Goal: Find contact information: Find contact information

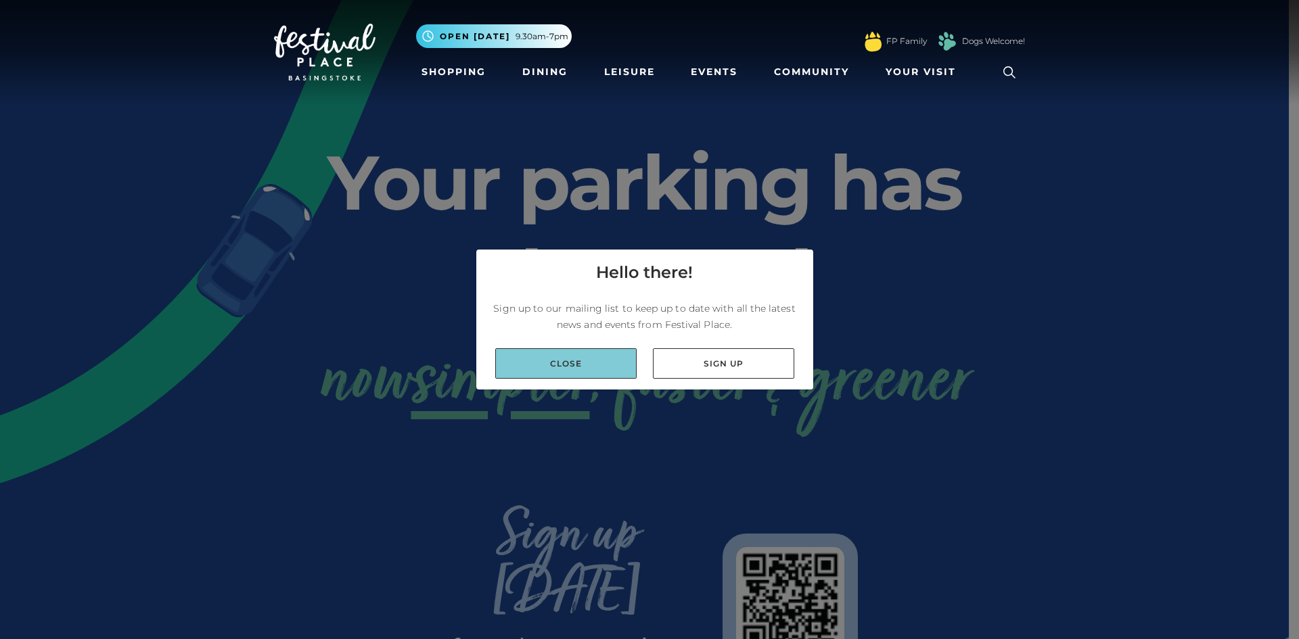
click at [576, 362] on link "Close" at bounding box center [565, 363] width 141 height 30
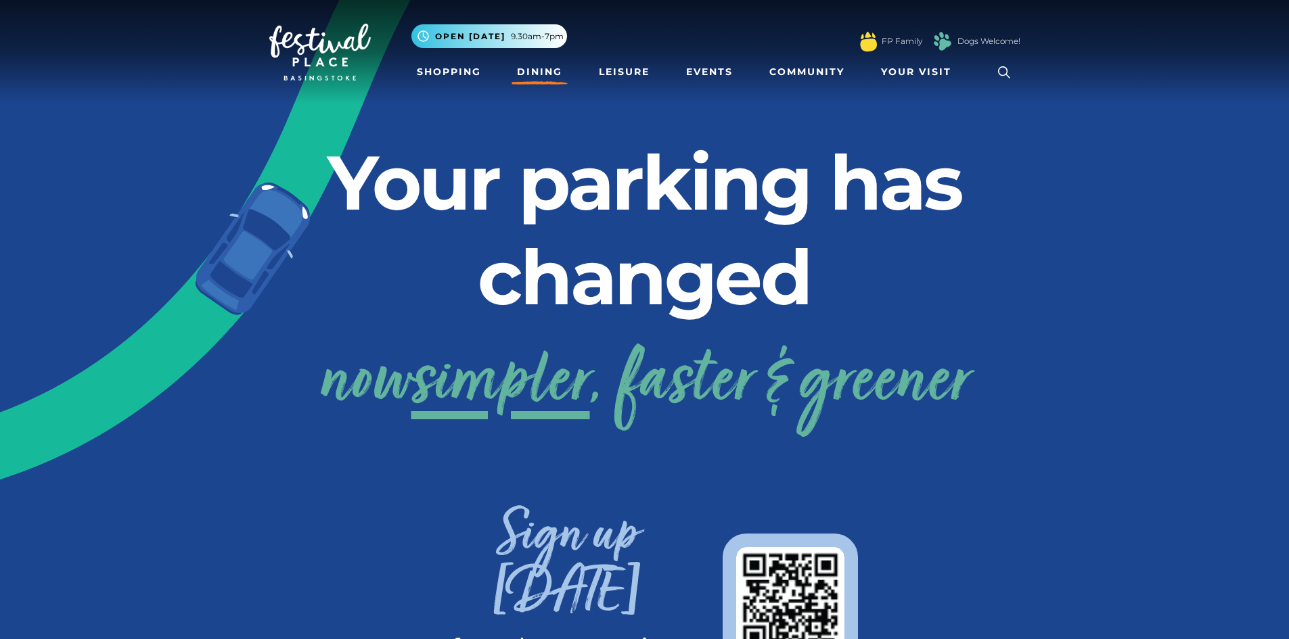
click at [540, 71] on link "Dining" at bounding box center [540, 72] width 56 height 25
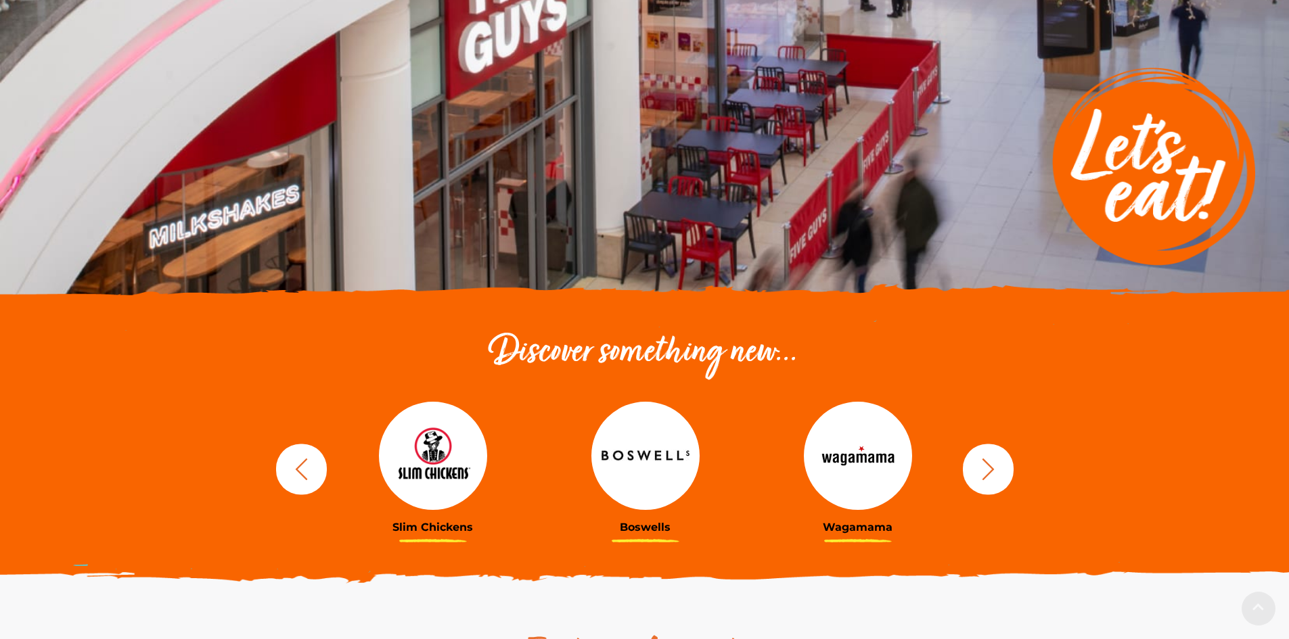
scroll to position [406, 0]
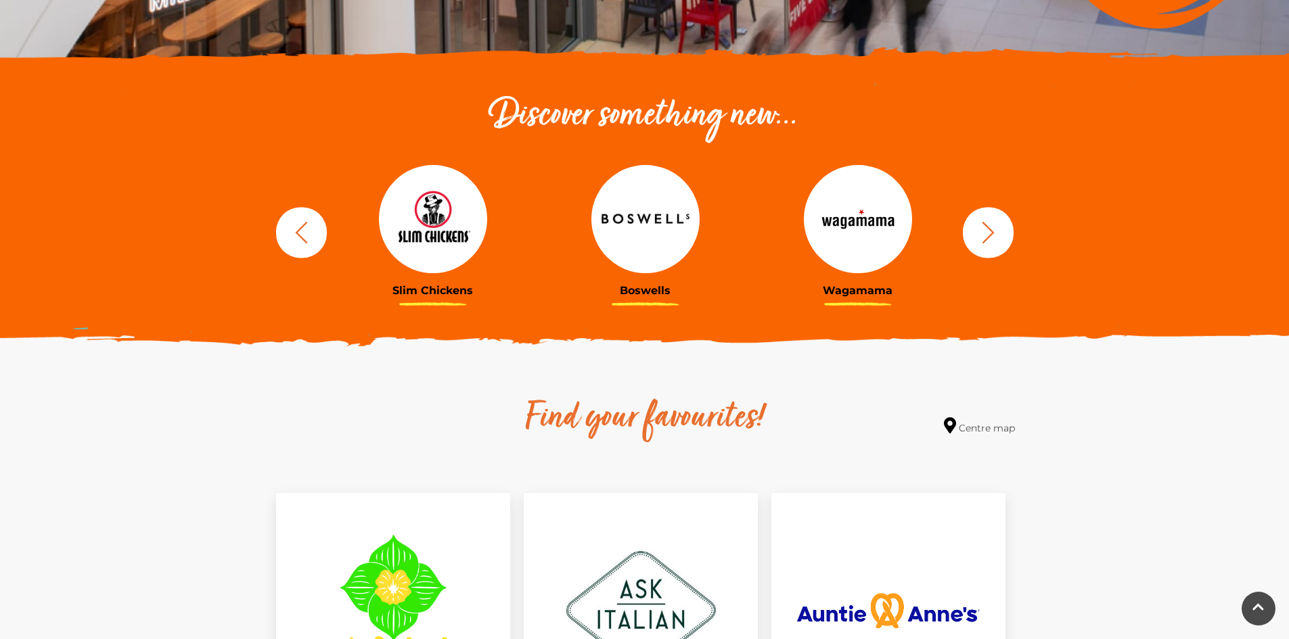
click at [986, 229] on icon "button" at bounding box center [988, 232] width 25 height 25
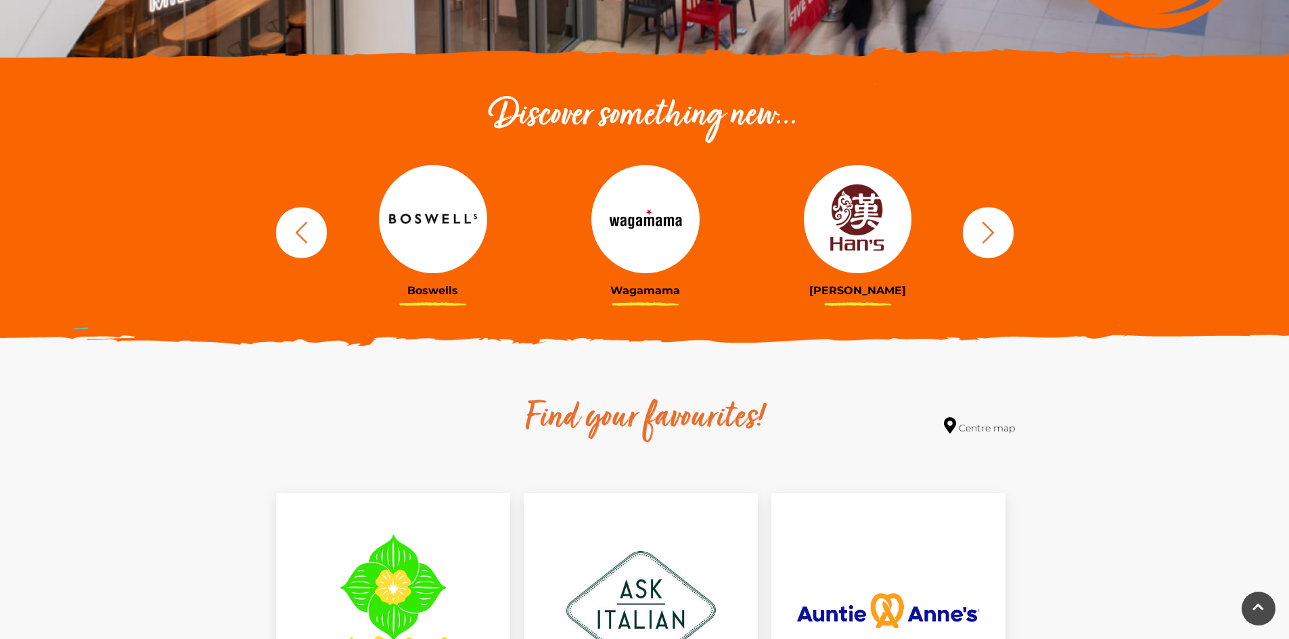
click at [986, 229] on icon "button" at bounding box center [988, 232] width 25 height 25
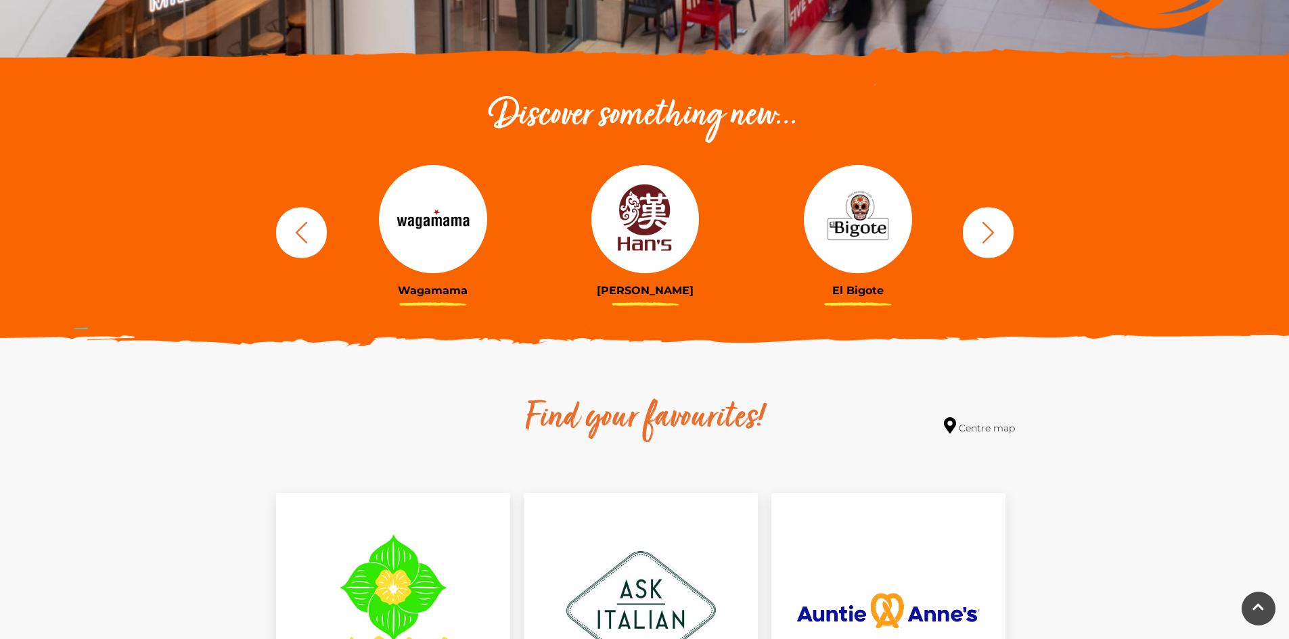
click at [986, 229] on icon "button" at bounding box center [988, 232] width 25 height 25
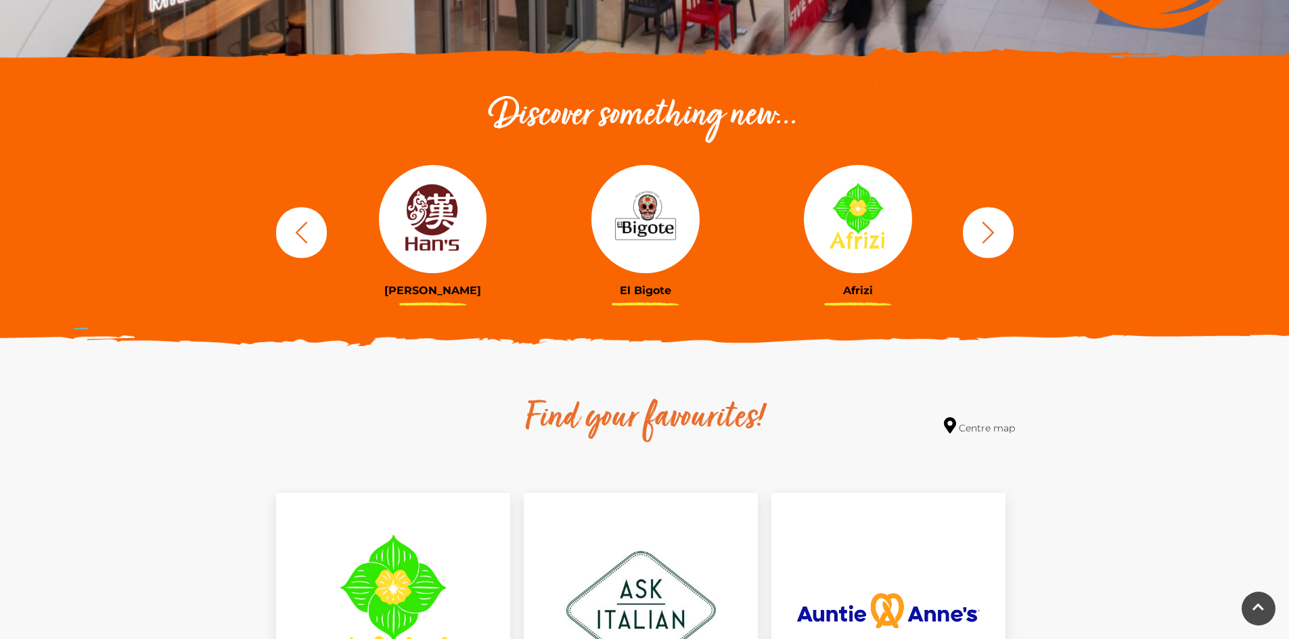
click at [986, 229] on icon "button" at bounding box center [988, 232] width 25 height 25
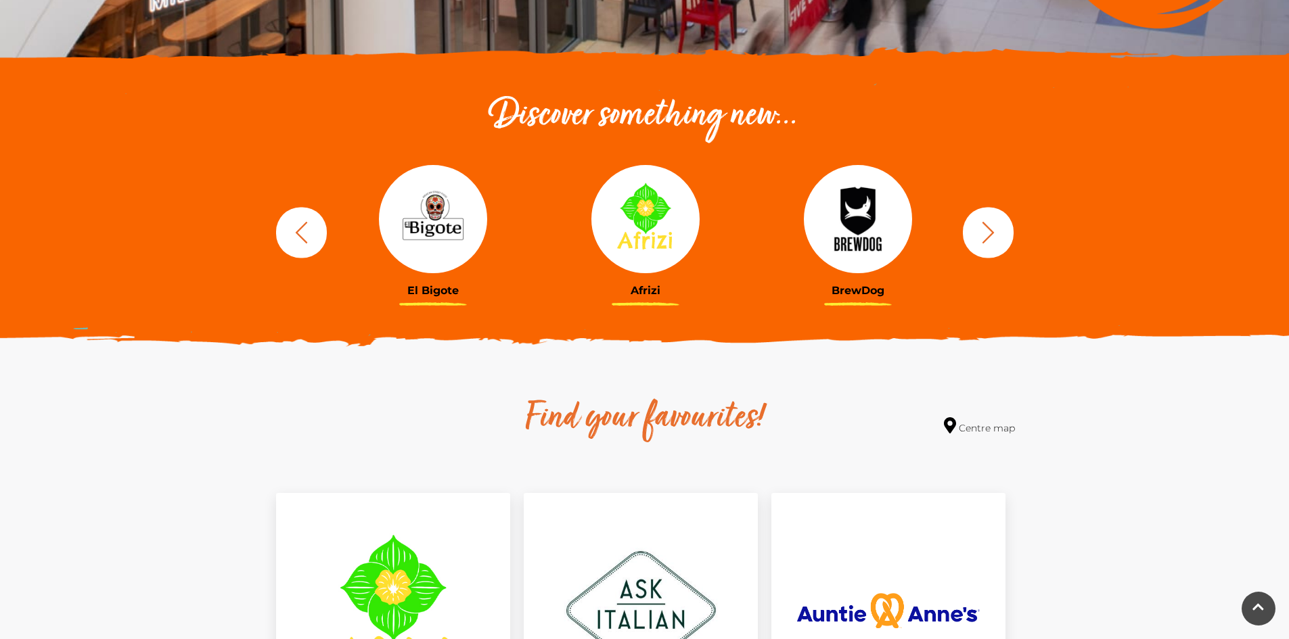
click at [986, 229] on icon "button" at bounding box center [988, 232] width 25 height 25
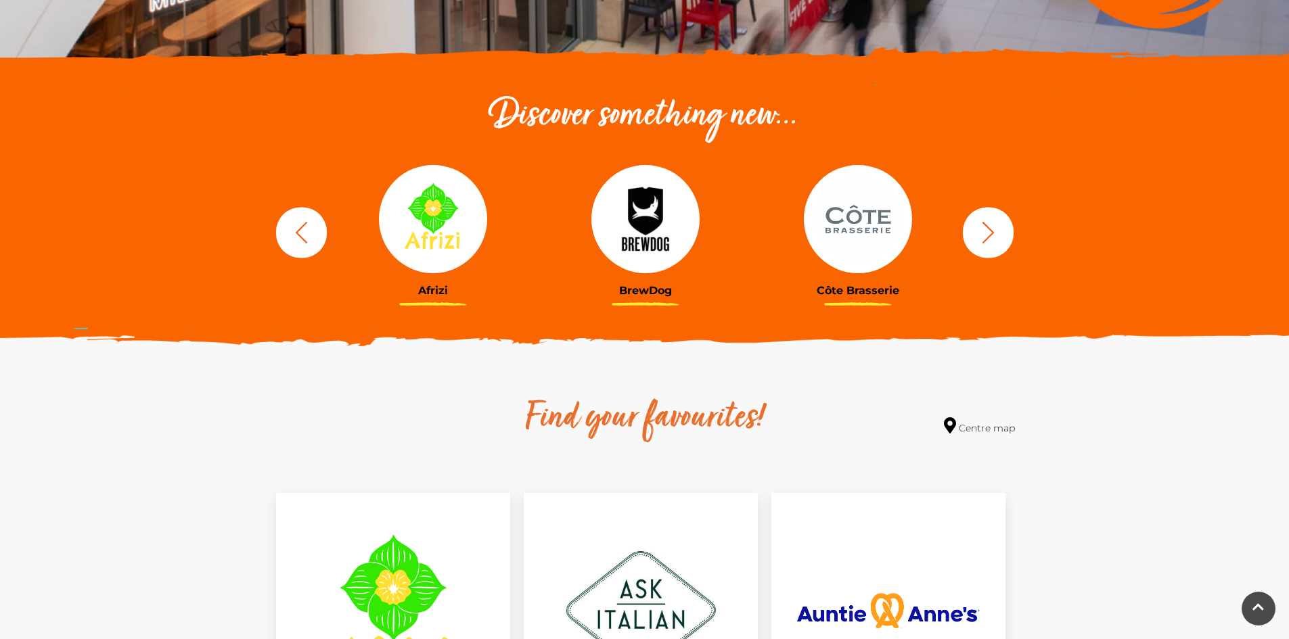
click at [986, 229] on icon "button" at bounding box center [988, 232] width 25 height 25
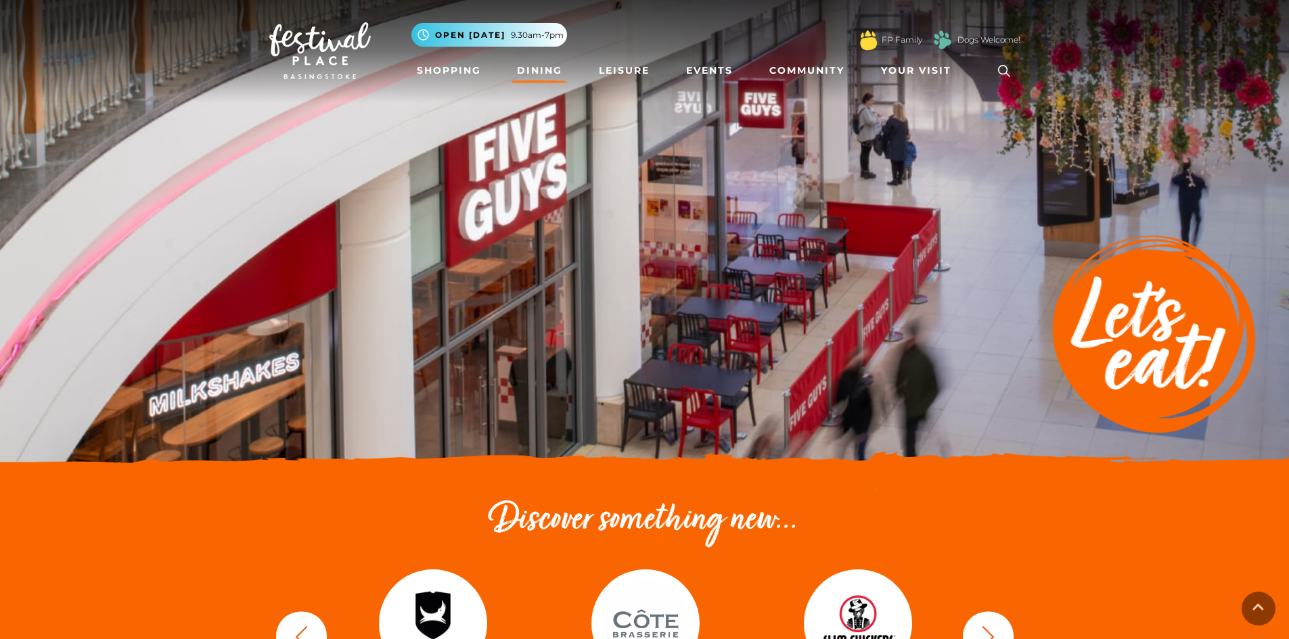
scroll to position [0, 0]
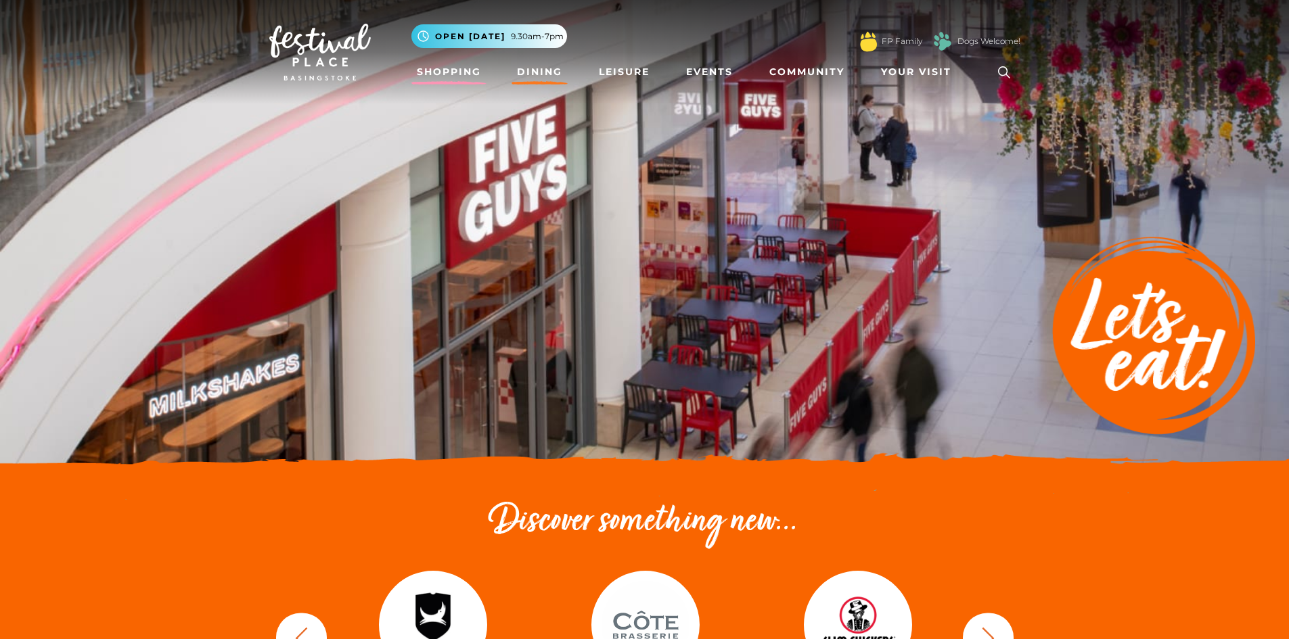
click at [447, 64] on link "Shopping" at bounding box center [448, 72] width 75 height 25
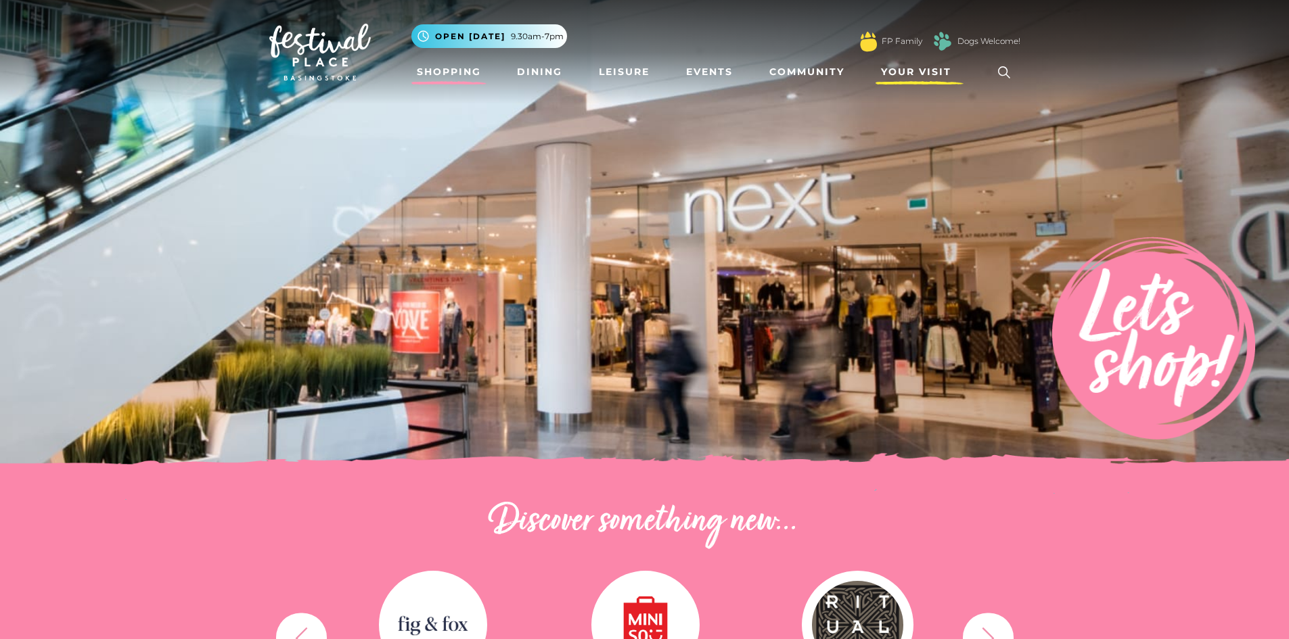
click at [914, 63] on link "Your Visit" at bounding box center [920, 72] width 88 height 25
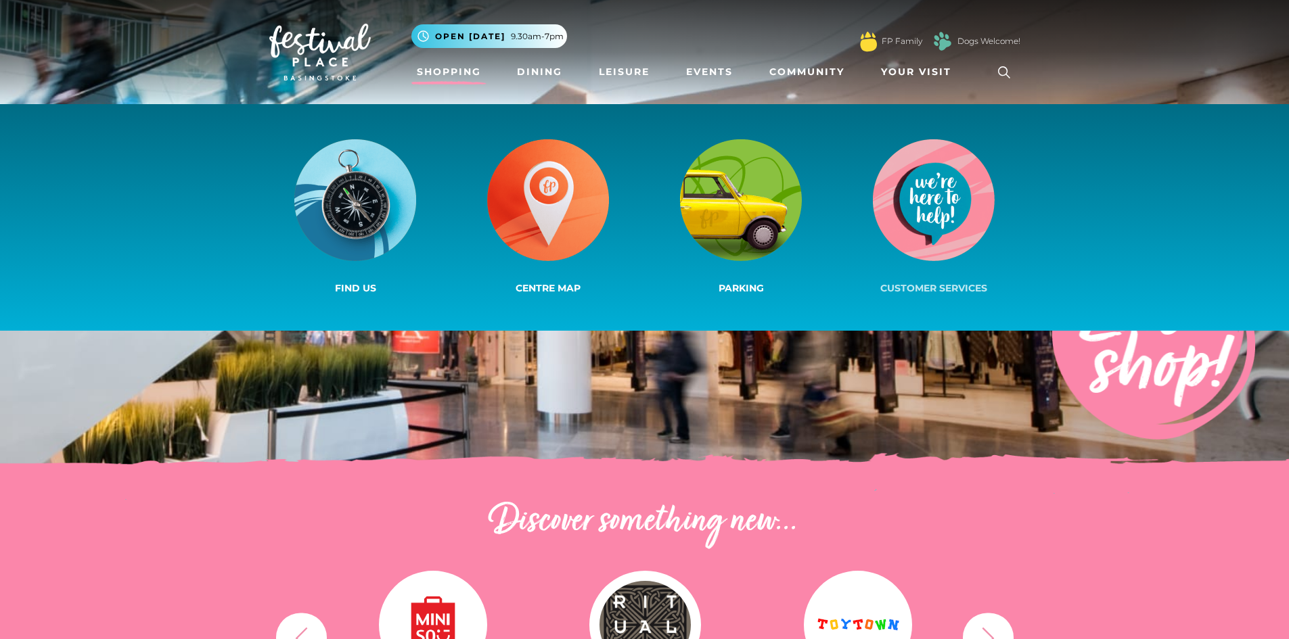
click at [921, 217] on img at bounding box center [934, 200] width 122 height 122
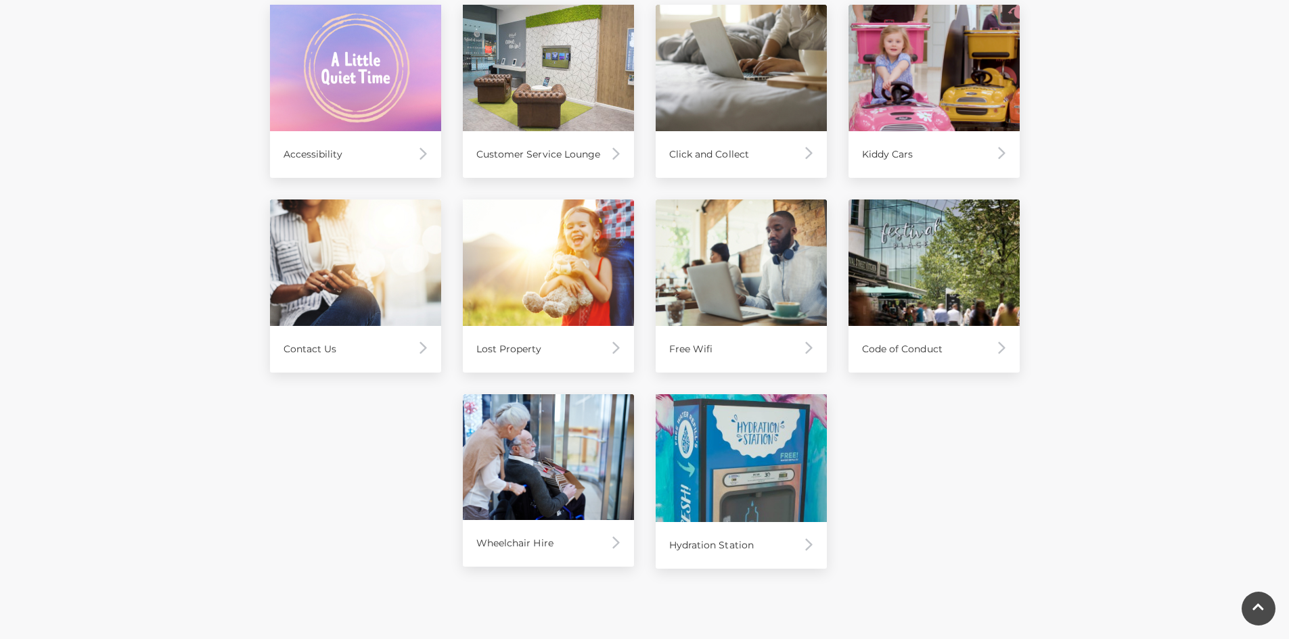
scroll to position [812, 0]
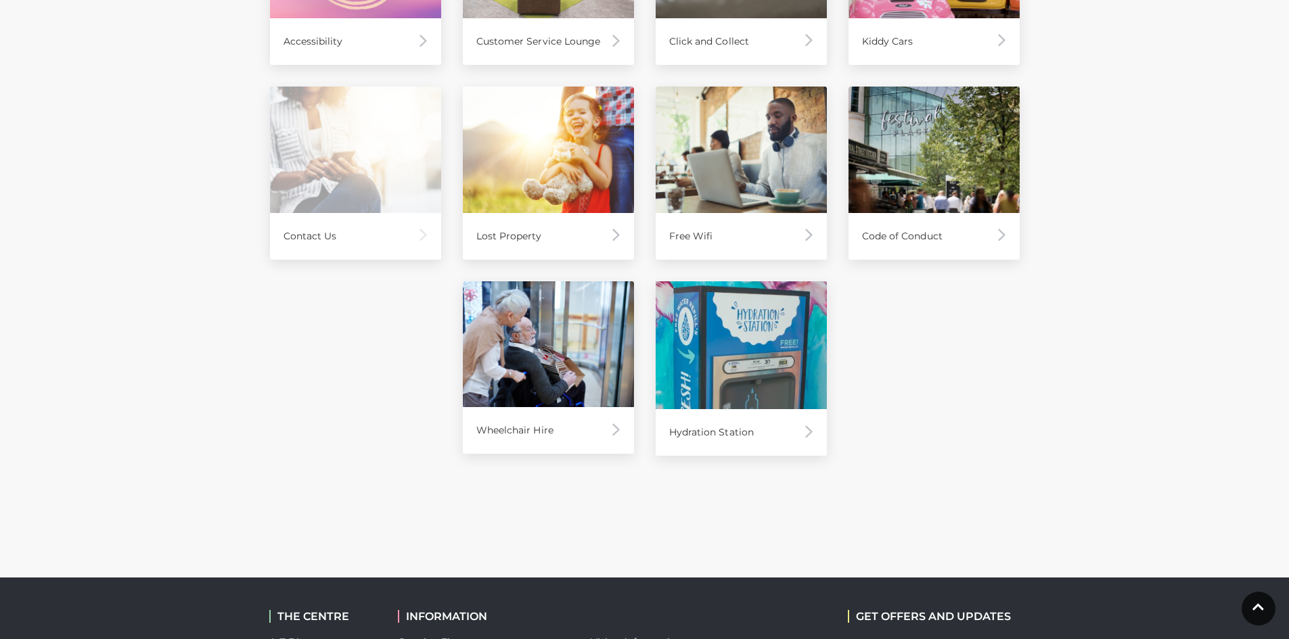
click at [402, 244] on div "Contact Us" at bounding box center [355, 236] width 171 height 47
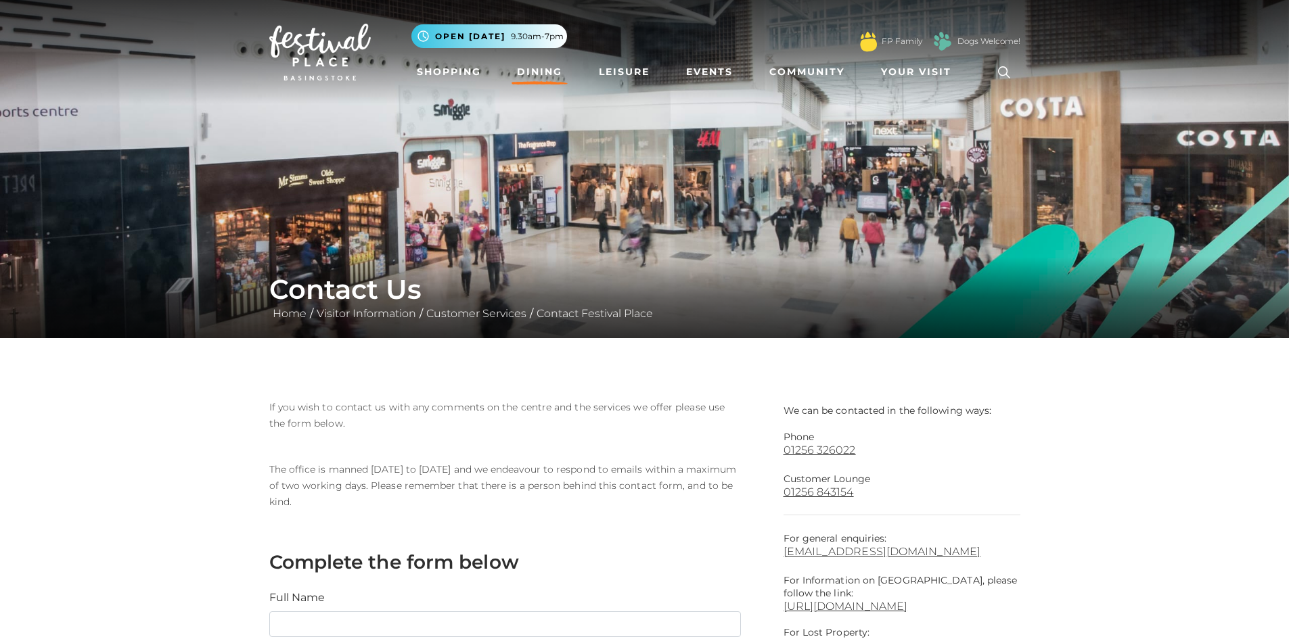
click at [549, 75] on link "Dining" at bounding box center [540, 72] width 56 height 25
